Goal: Information Seeking & Learning: Learn about a topic

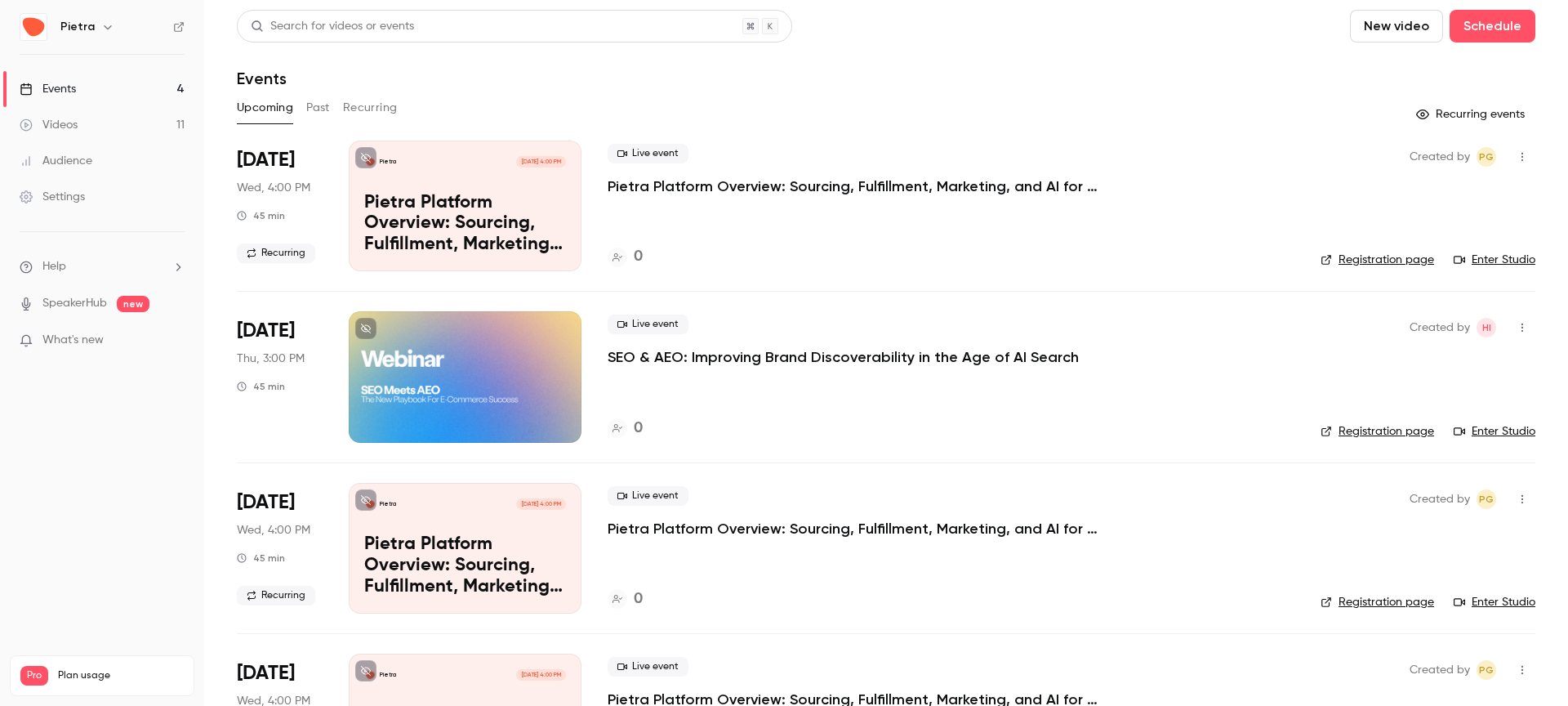
click at [308, 96] on button "Past" at bounding box center [319, 108] width 24 height 26
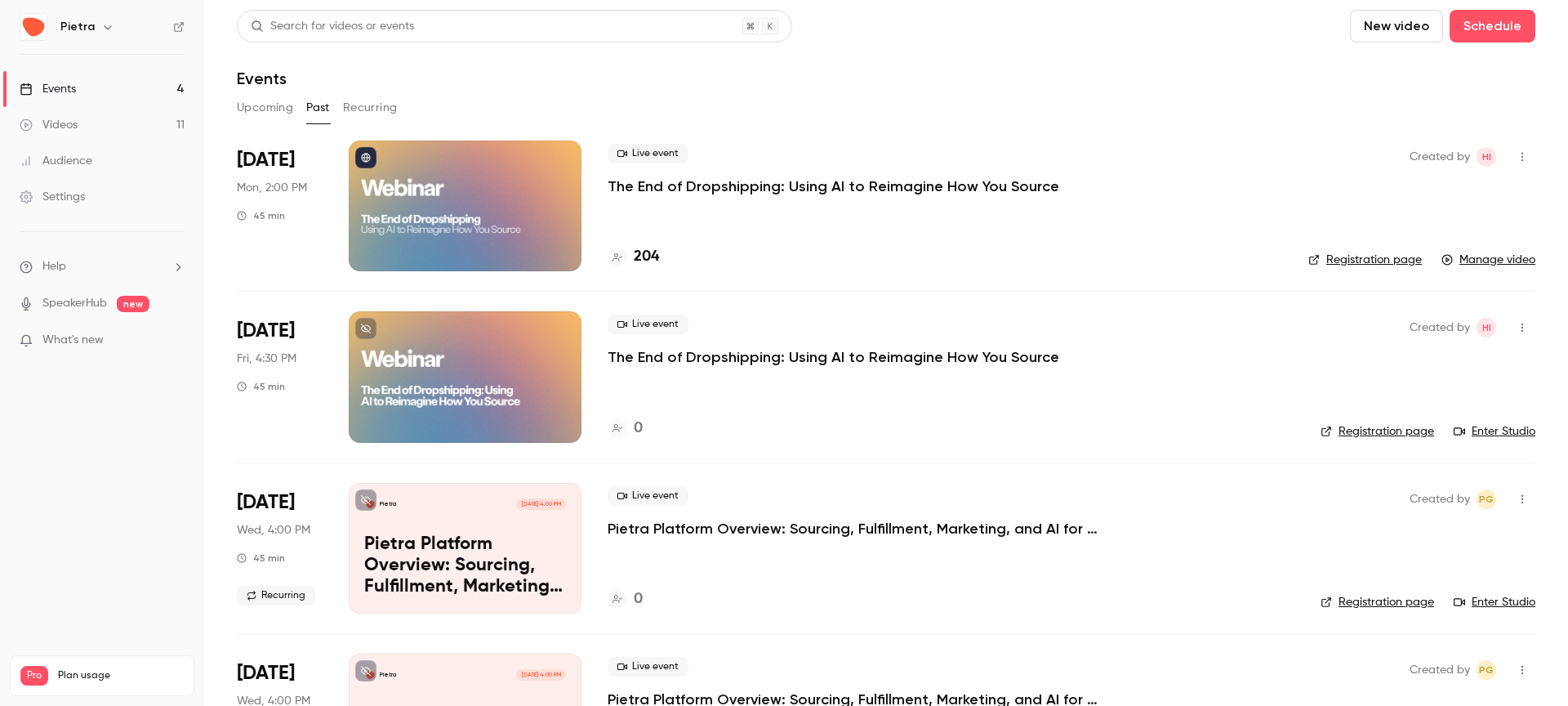
click at [676, 355] on p "The End of Dropshipping: Using AI to Reimagine How You Source" at bounding box center [833, 357] width 451 height 20
